Goal: Information Seeking & Learning: Find specific fact

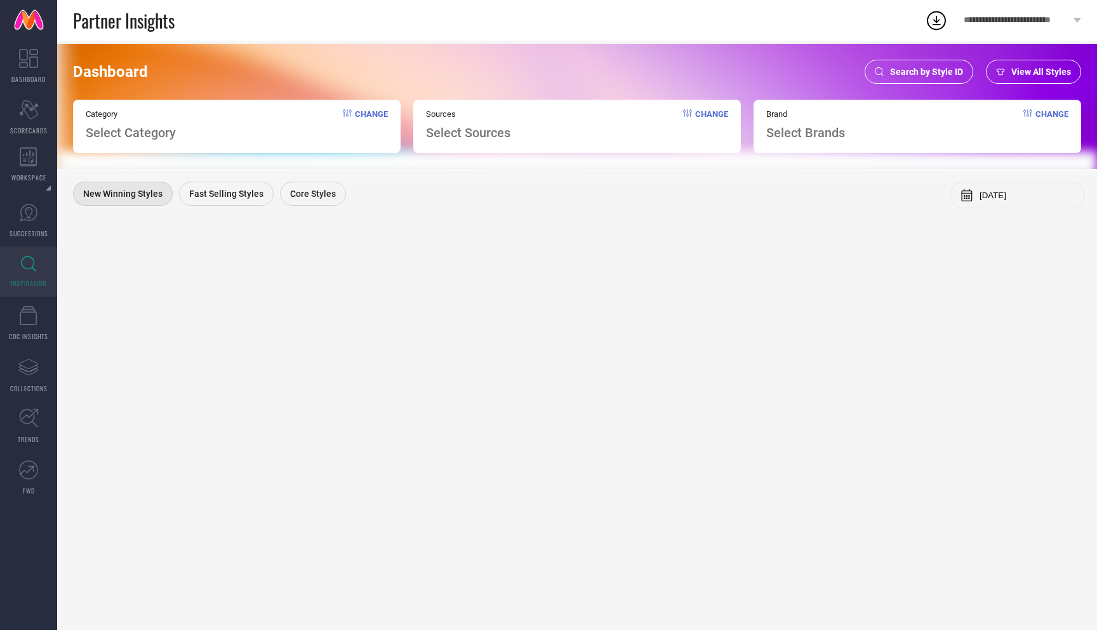
click at [939, 72] on span "Search by Style ID" at bounding box center [926, 72] width 73 height 10
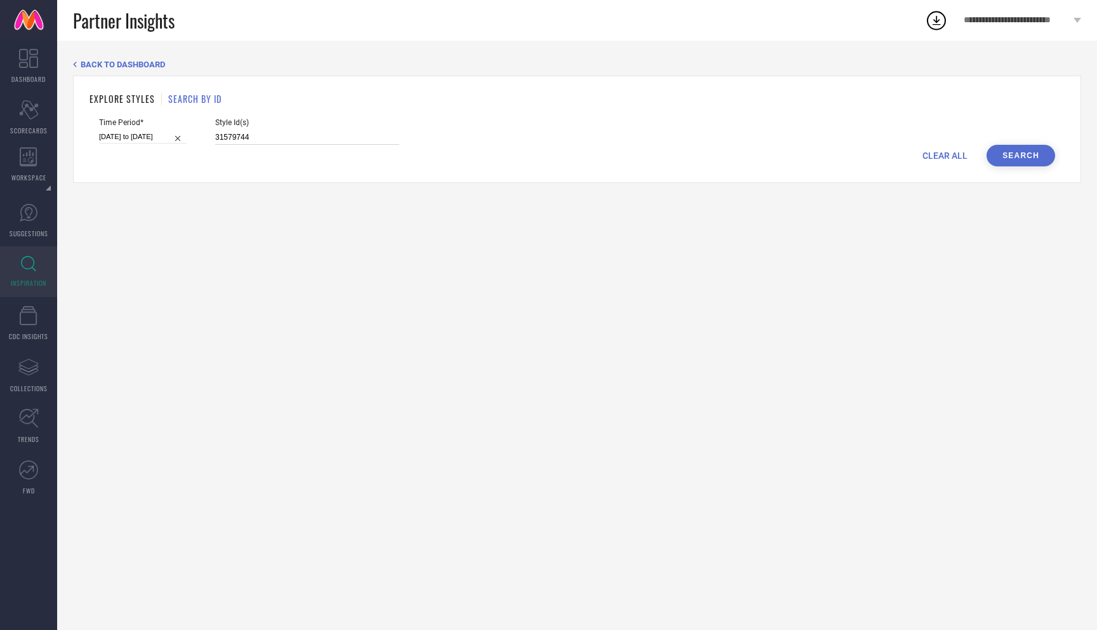
drag, startPoint x: 239, startPoint y: 138, endPoint x: 117, endPoint y: 137, distance: 121.9
click at [117, 137] on div "Time Period* [DATE] to [DATE] Style Id(s) 31579744" at bounding box center [577, 131] width 956 height 27
paste input "4045939"
type input "34045939"
click at [1015, 152] on button "Search" at bounding box center [1021, 156] width 69 height 22
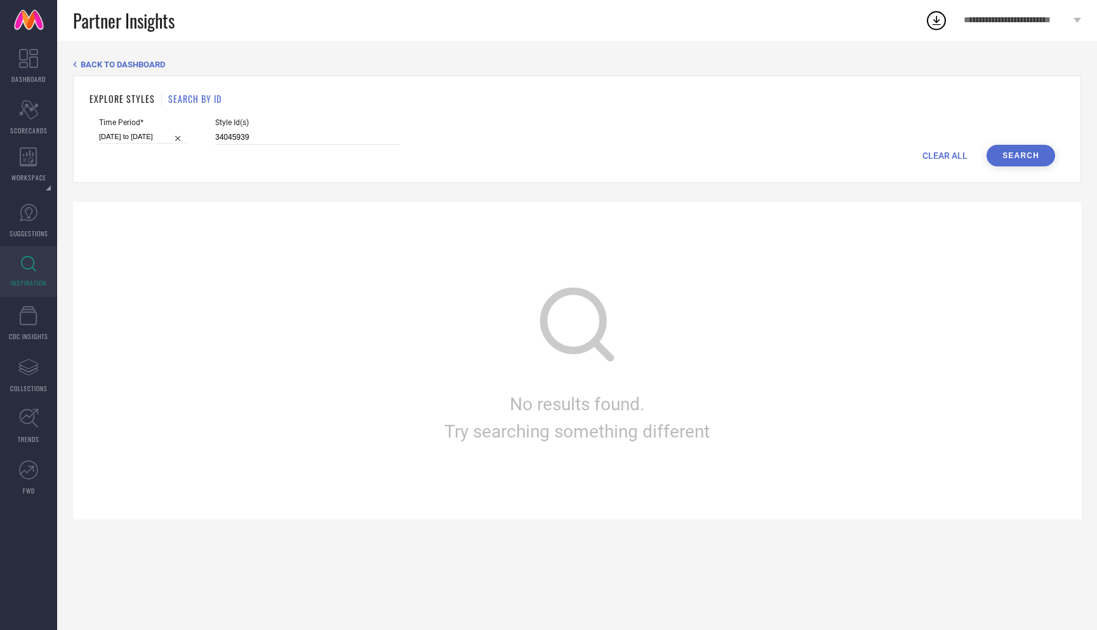
click at [140, 130] on input "[DATE] to [DATE]" at bounding box center [143, 136] width 88 height 13
select select "8"
select select "2025"
select select "9"
select select "2025"
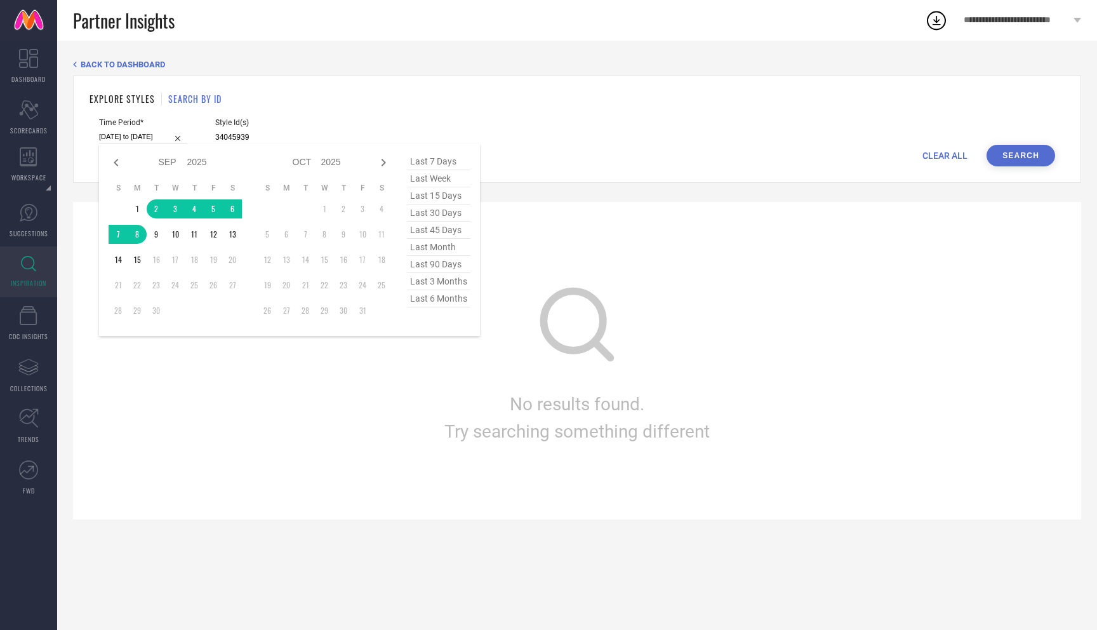
click at [435, 160] on span "last 7 days" at bounding box center [438, 161] width 63 height 17
type input "[DATE] to [DATE]"
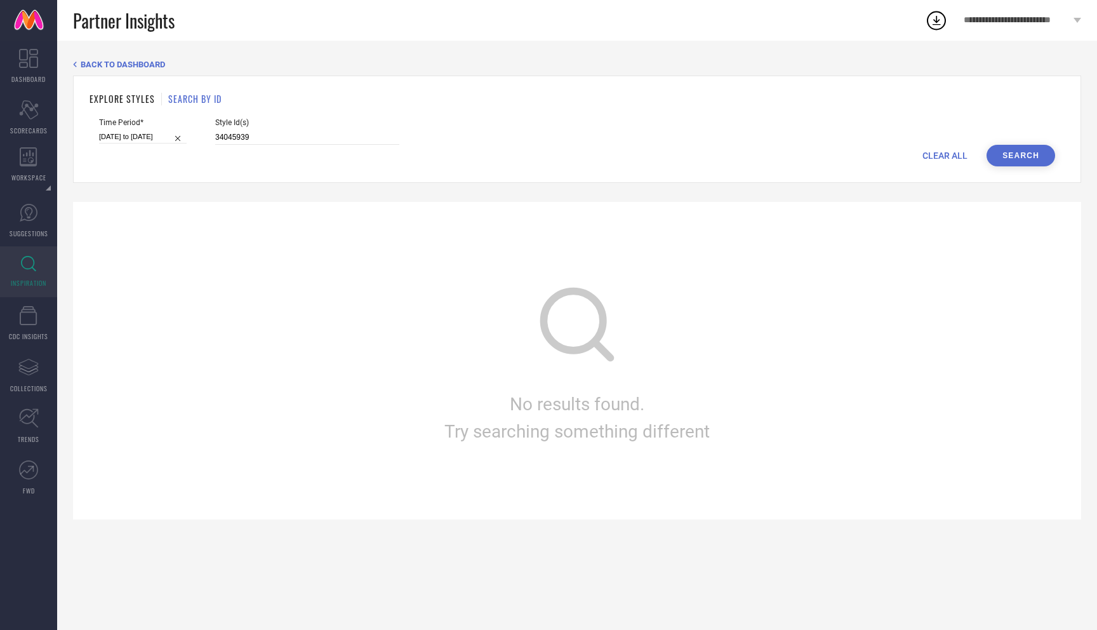
click at [1021, 147] on button "Search" at bounding box center [1021, 156] width 69 height 22
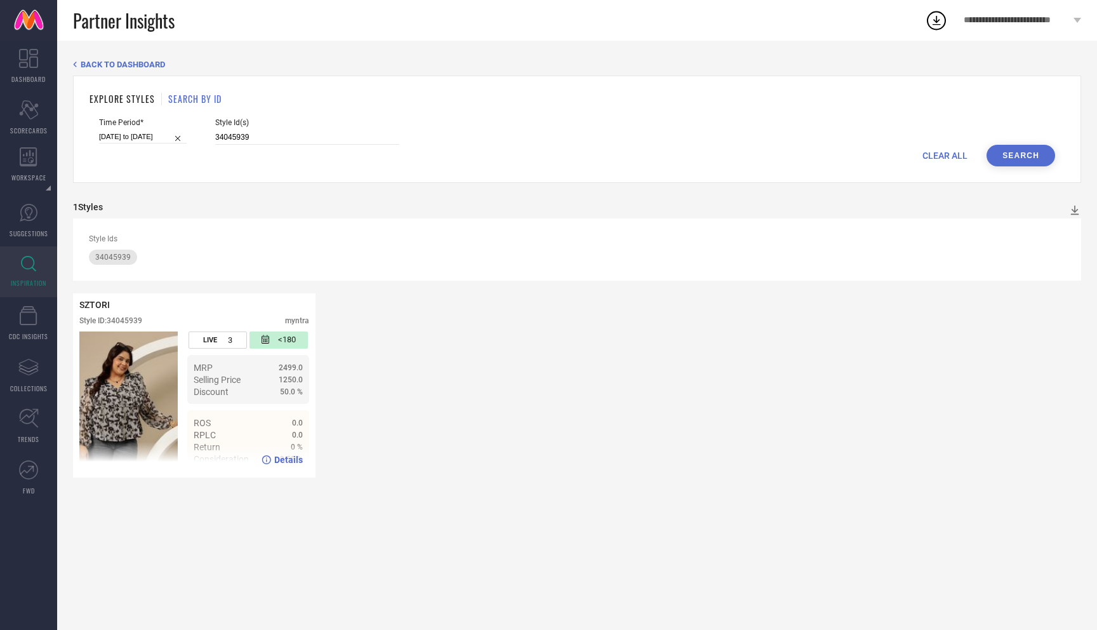
click at [281, 459] on span "Details" at bounding box center [288, 460] width 29 height 10
drag, startPoint x: 246, startPoint y: 139, endPoint x: 145, endPoint y: 133, distance: 101.2
click at [145, 133] on div "Time Period* [DATE] to [DATE] Style Id(s) 34045939" at bounding box center [577, 131] width 956 height 27
paste input "6"
type input "34045936"
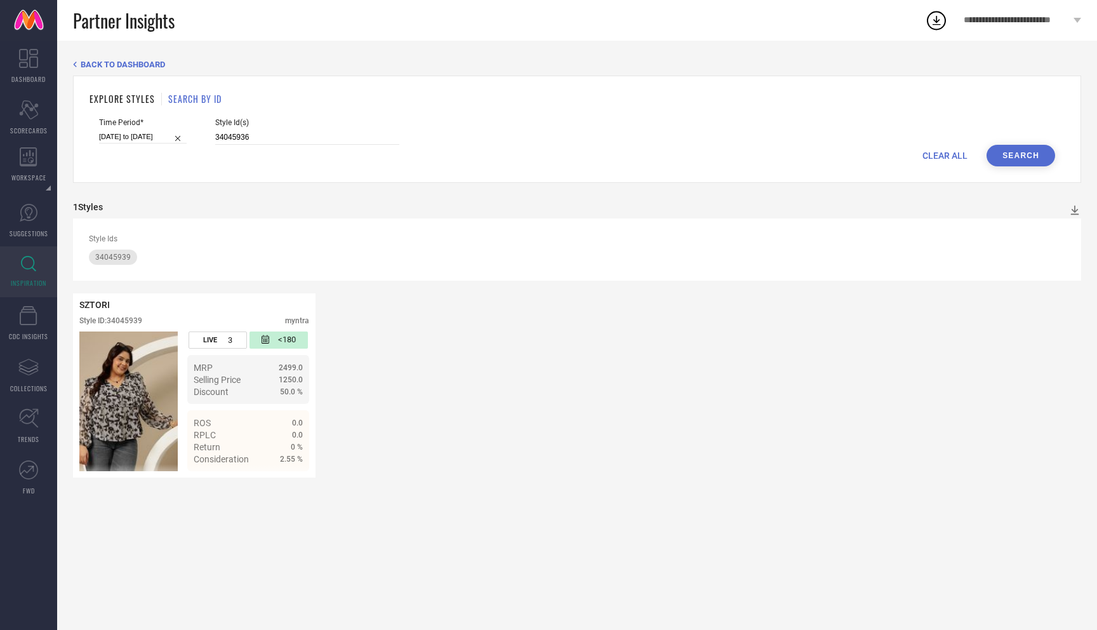
click at [1023, 147] on button "Search" at bounding box center [1021, 156] width 69 height 22
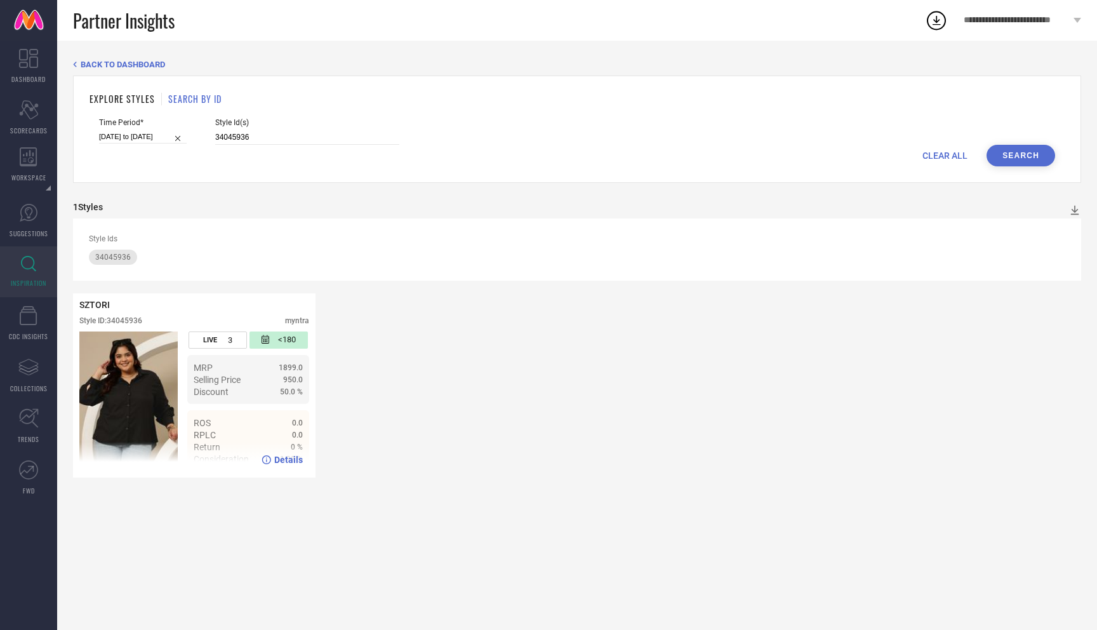
click at [284, 460] on span "Details" at bounding box center [288, 460] width 29 height 10
